Goal: Transaction & Acquisition: Download file/media

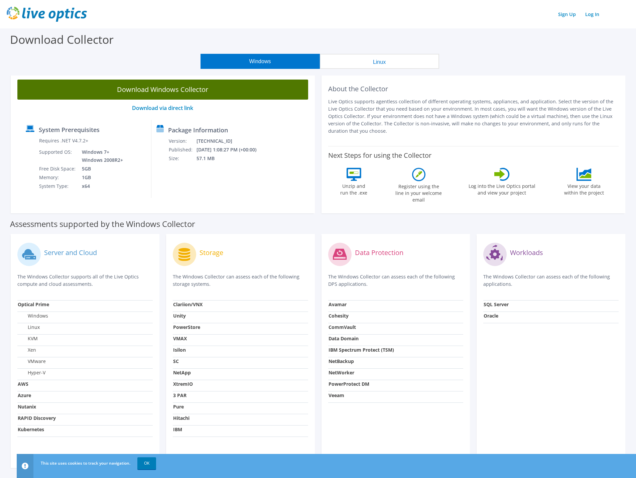
click at [178, 91] on link "Download Windows Collector" at bounding box center [162, 90] width 291 height 20
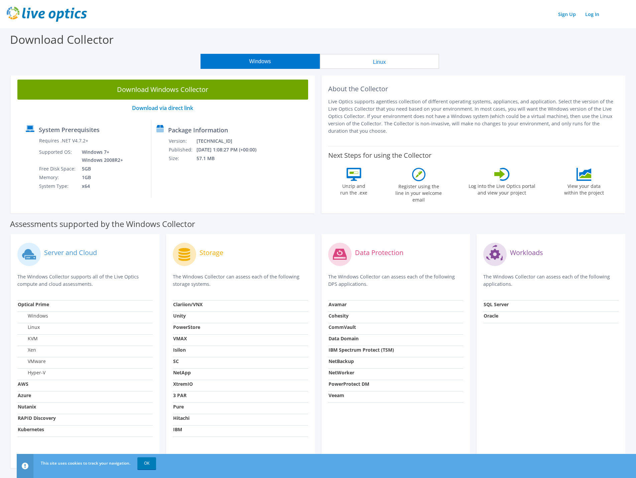
click at [380, 60] on button "Linux" at bounding box center [379, 61] width 119 height 15
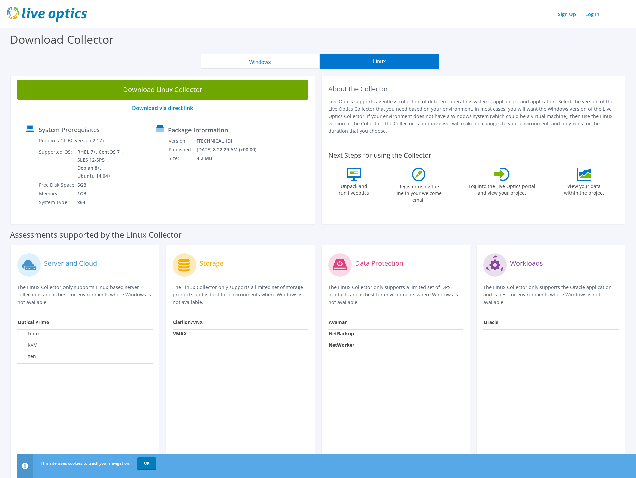
click at [370, 60] on button "Linux" at bounding box center [379, 61] width 119 height 15
click at [252, 62] on button "Windows" at bounding box center [259, 61] width 119 height 15
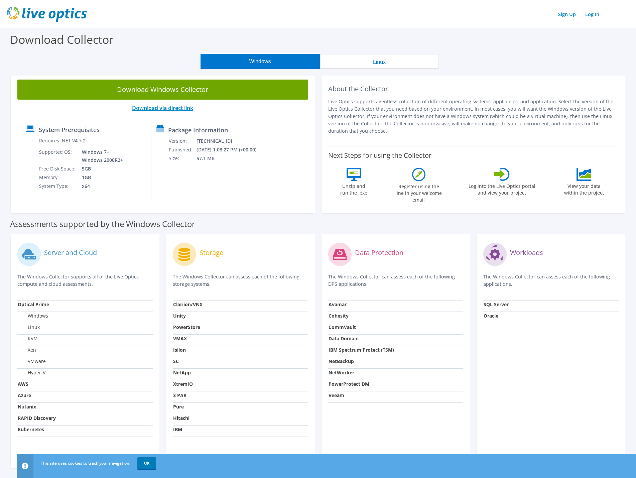
click at [176, 106] on link "Download via direct link" at bounding box center [162, 107] width 61 height 7
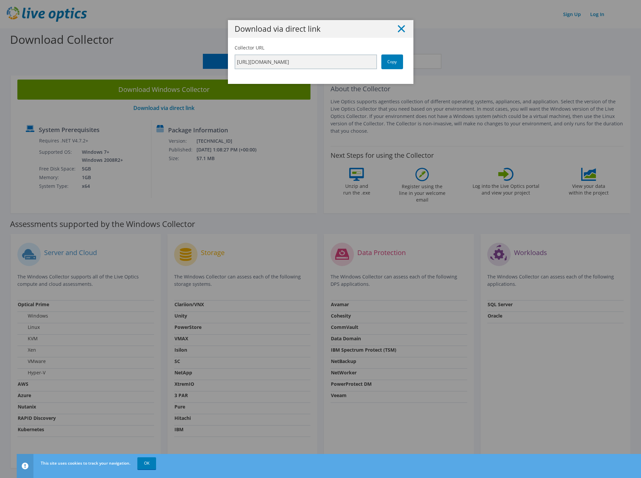
click at [400, 26] on icon at bounding box center [401, 28] width 7 height 7
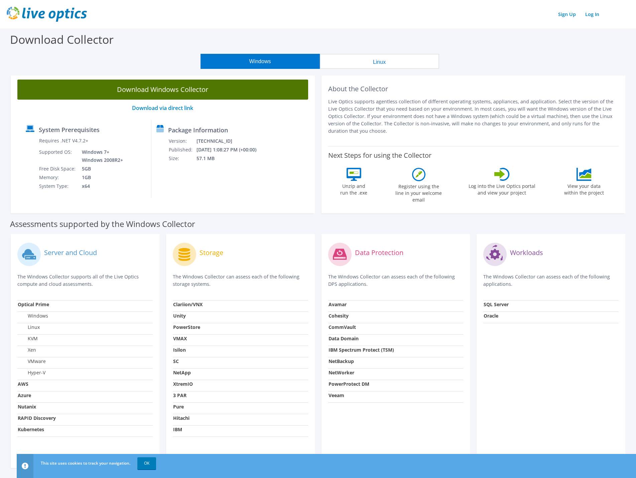
click at [199, 90] on link "Download Windows Collector" at bounding box center [162, 90] width 291 height 20
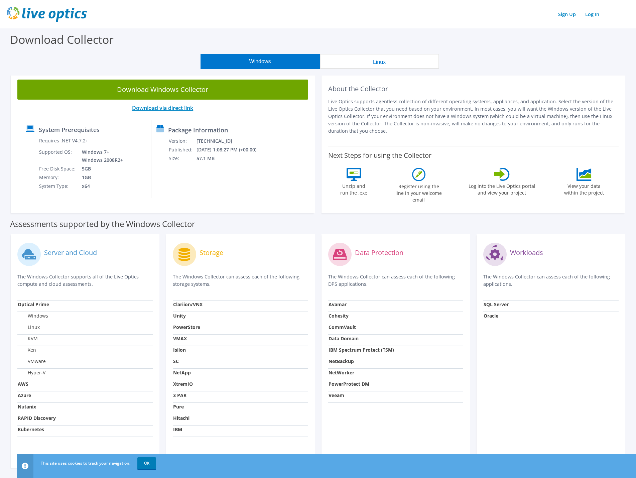
click at [167, 109] on link "Download via direct link" at bounding box center [162, 107] width 61 height 7
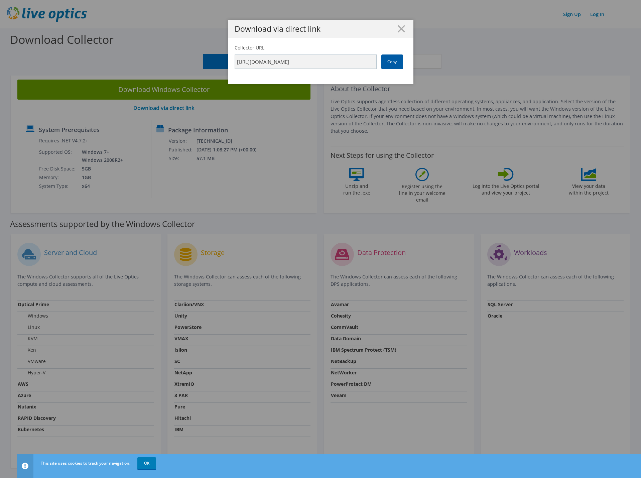
click at [389, 64] on link "Copy" at bounding box center [392, 61] width 22 height 15
click at [401, 32] on line at bounding box center [401, 28] width 7 height 7
